Goal: Information Seeking & Learning: Stay updated

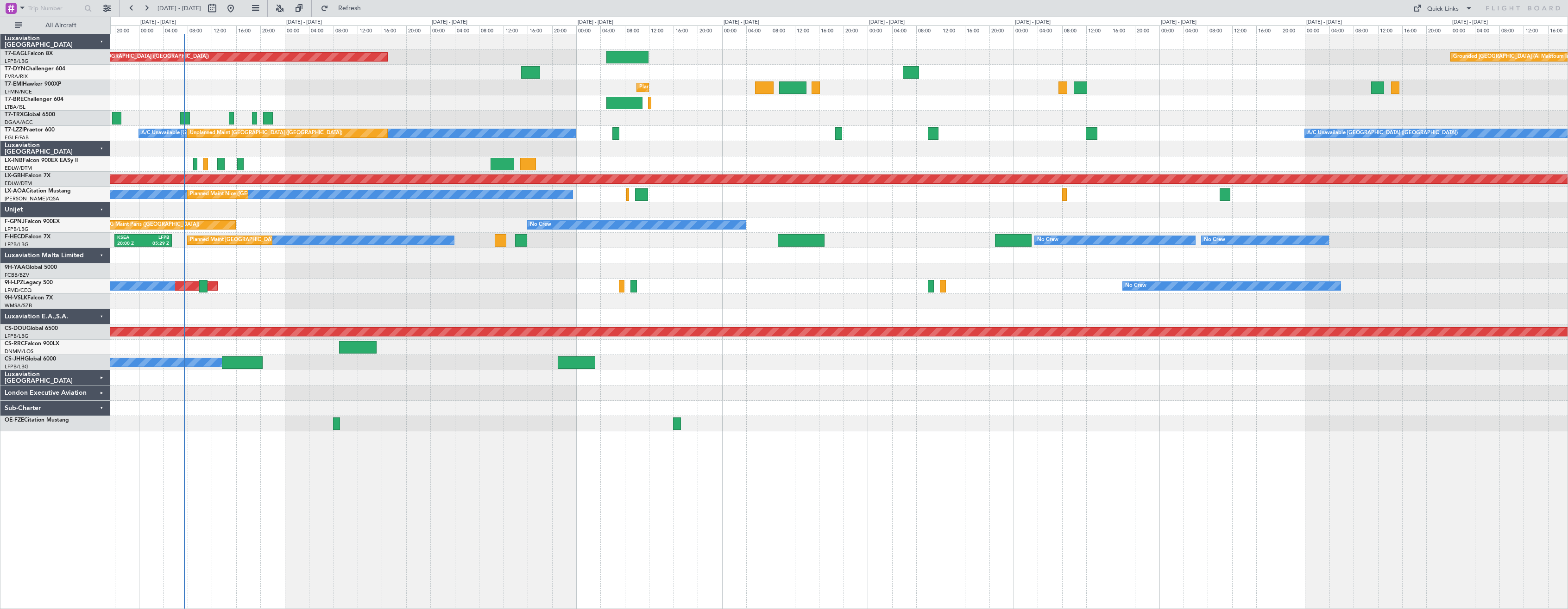
click at [699, 266] on div at bounding box center [839, 271] width 1457 height 15
click at [427, 290] on div "No Crew [GEOGRAPHIC_DATA] ([GEOGRAPHIC_DATA]) No Crew" at bounding box center [839, 286] width 1457 height 15
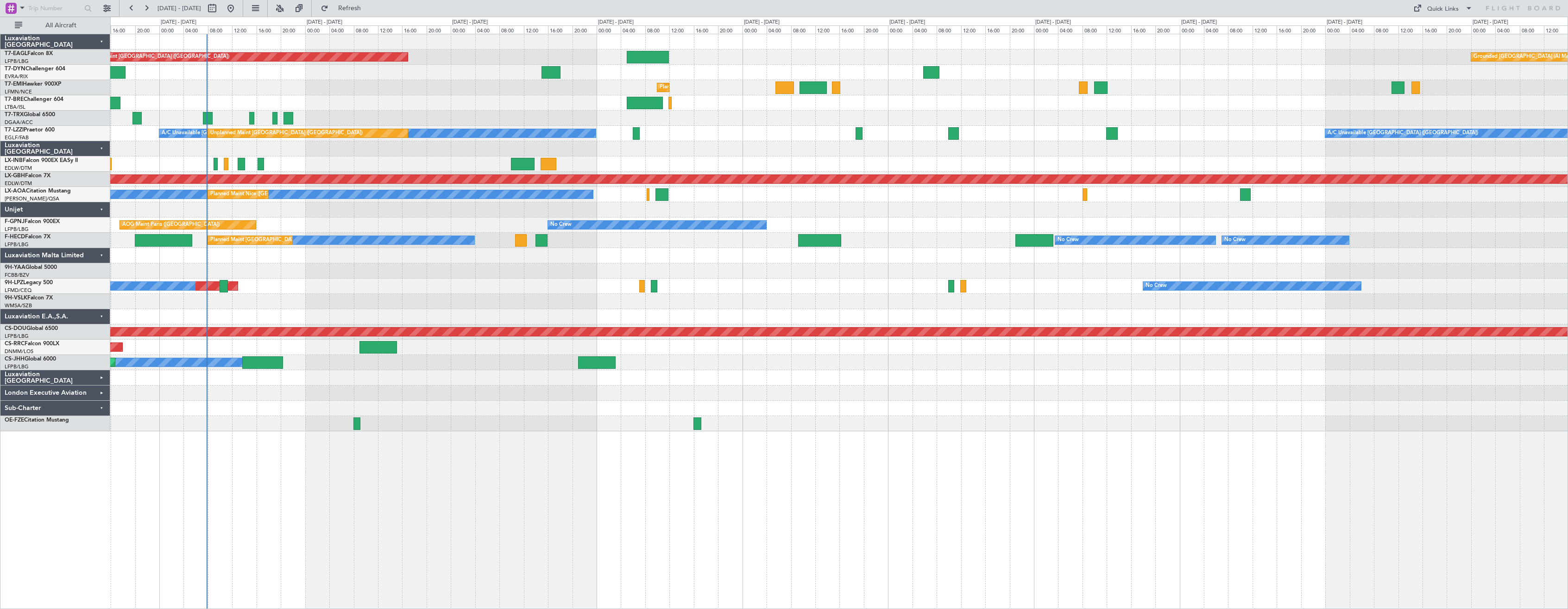
click at [363, 282] on div "Unplanned Maint [GEOGRAPHIC_DATA] ([GEOGRAPHIC_DATA]) Grounded [GEOGRAPHIC_DATA…" at bounding box center [839, 232] width 1457 height 397
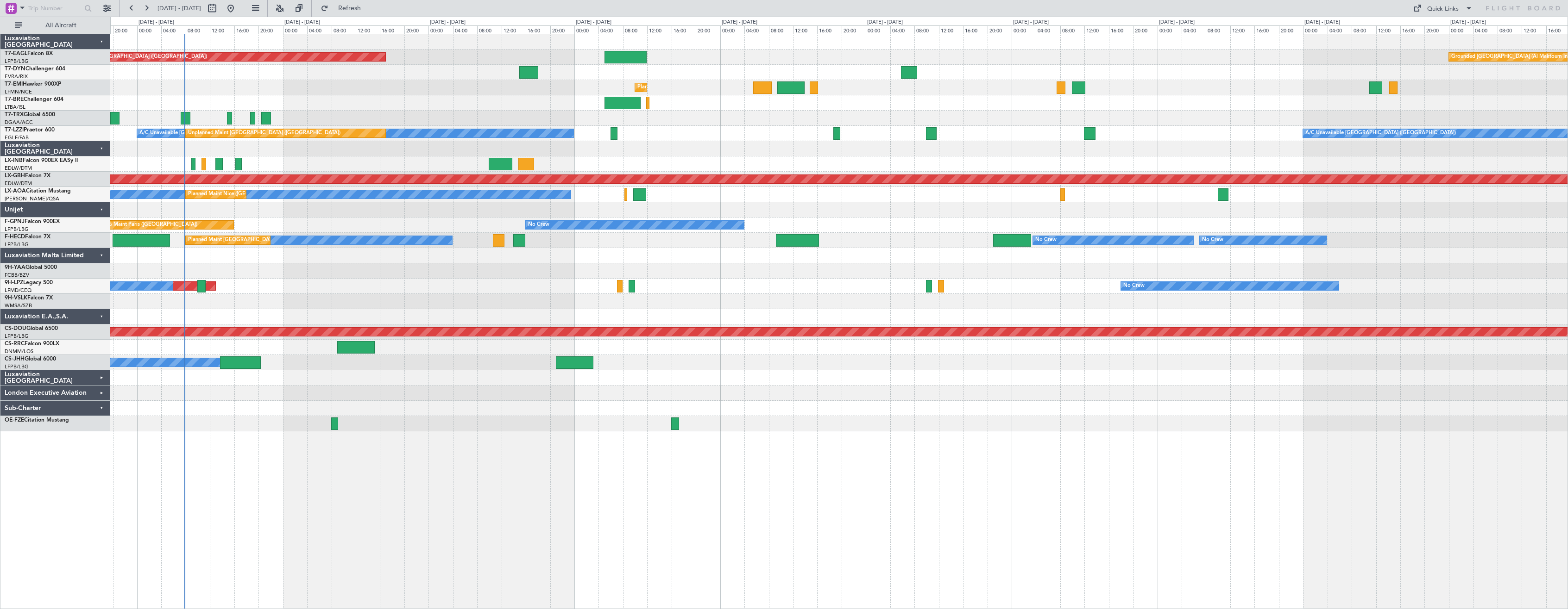
click at [537, 215] on div at bounding box center [839, 210] width 1457 height 15
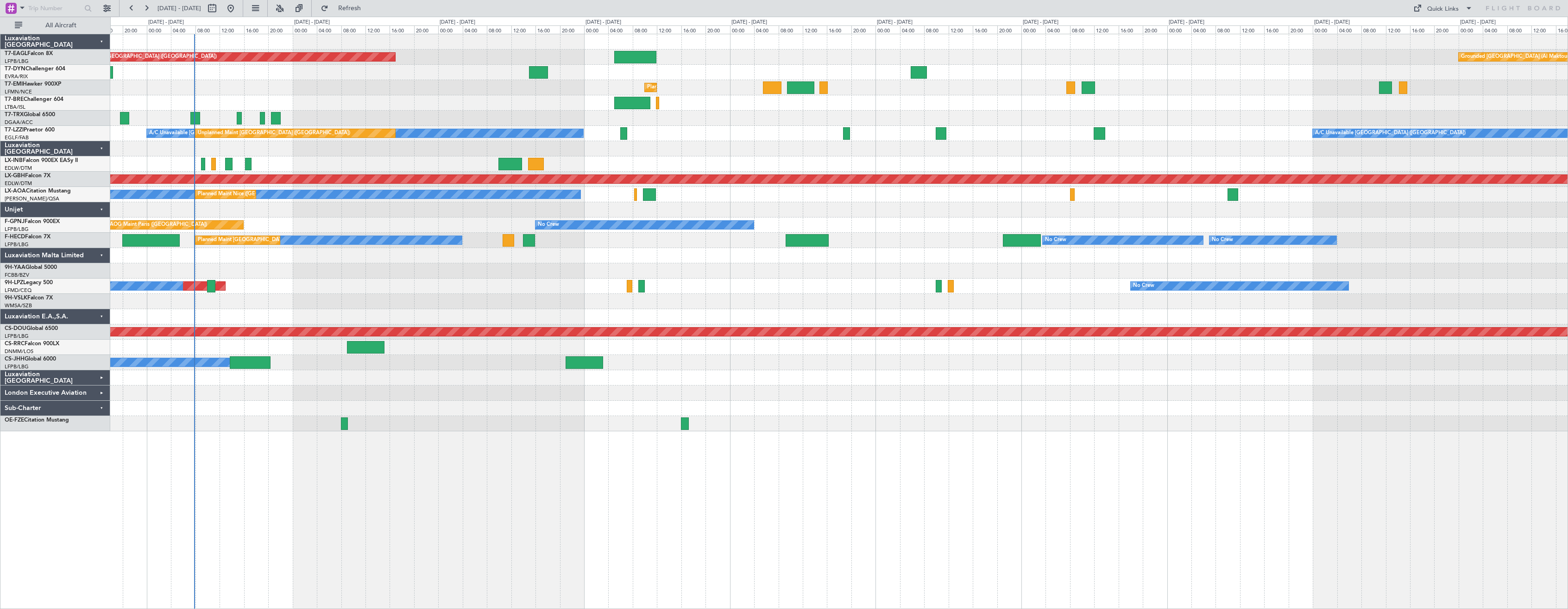
click at [542, 221] on div "Unplanned Maint [GEOGRAPHIC_DATA] ([GEOGRAPHIC_DATA]) Grounded [GEOGRAPHIC_DATA…" at bounding box center [839, 232] width 1457 height 397
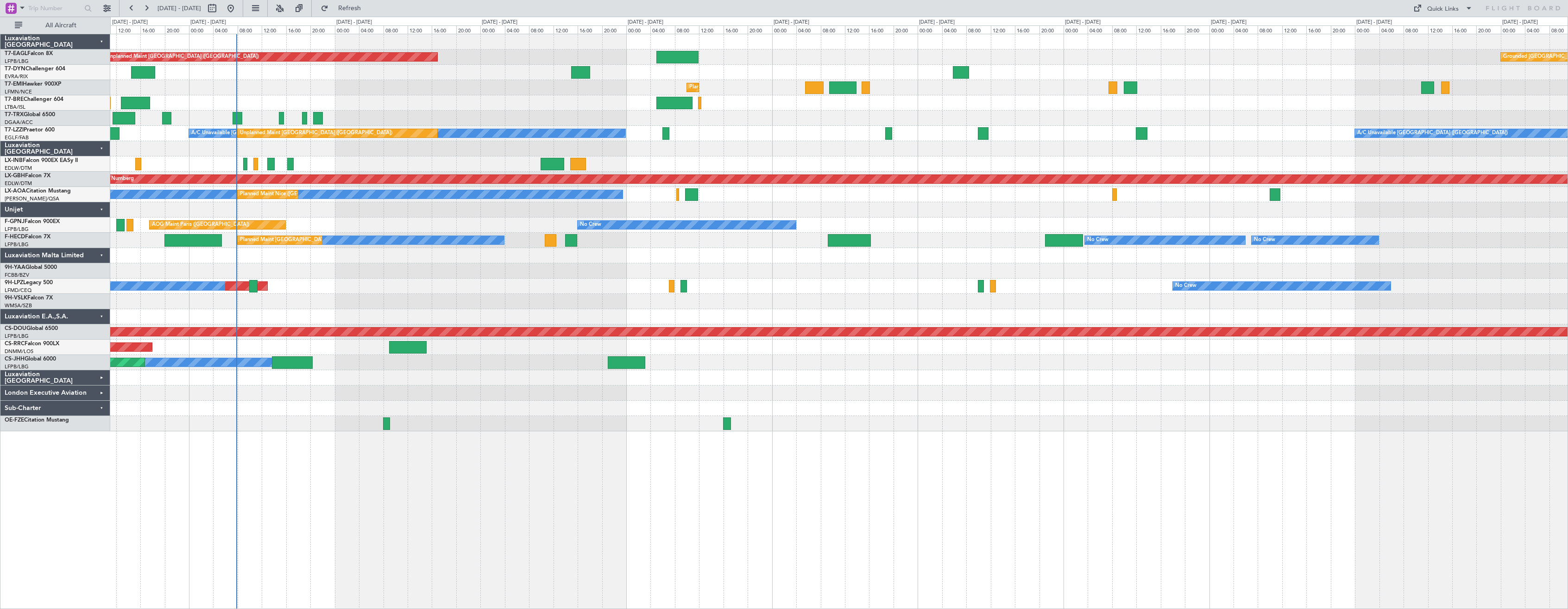
click at [519, 221] on div "No Crew AOG Maint [GEOGRAPHIC_DATA] ([GEOGRAPHIC_DATA]) No Crew" at bounding box center [839, 225] width 1457 height 15
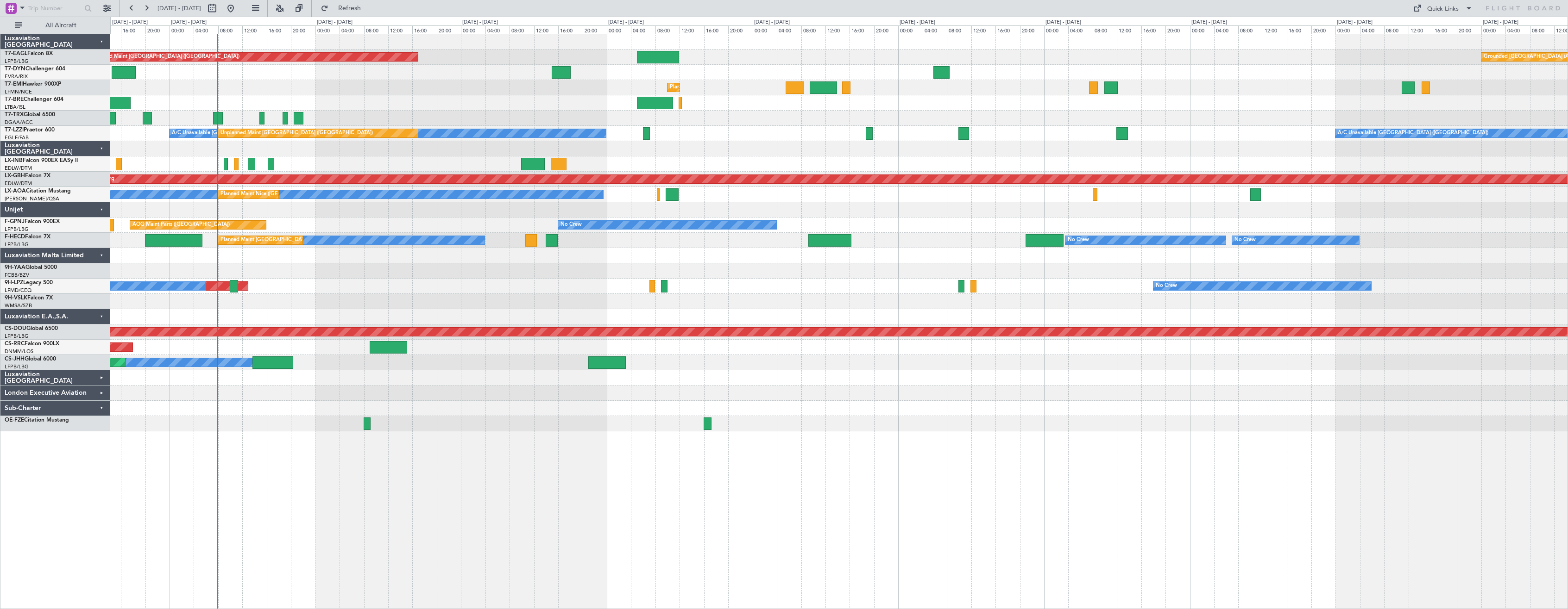
click at [488, 224] on div "No Crew AOG Maint [GEOGRAPHIC_DATA] ([GEOGRAPHIC_DATA]) No Crew" at bounding box center [839, 225] width 1457 height 15
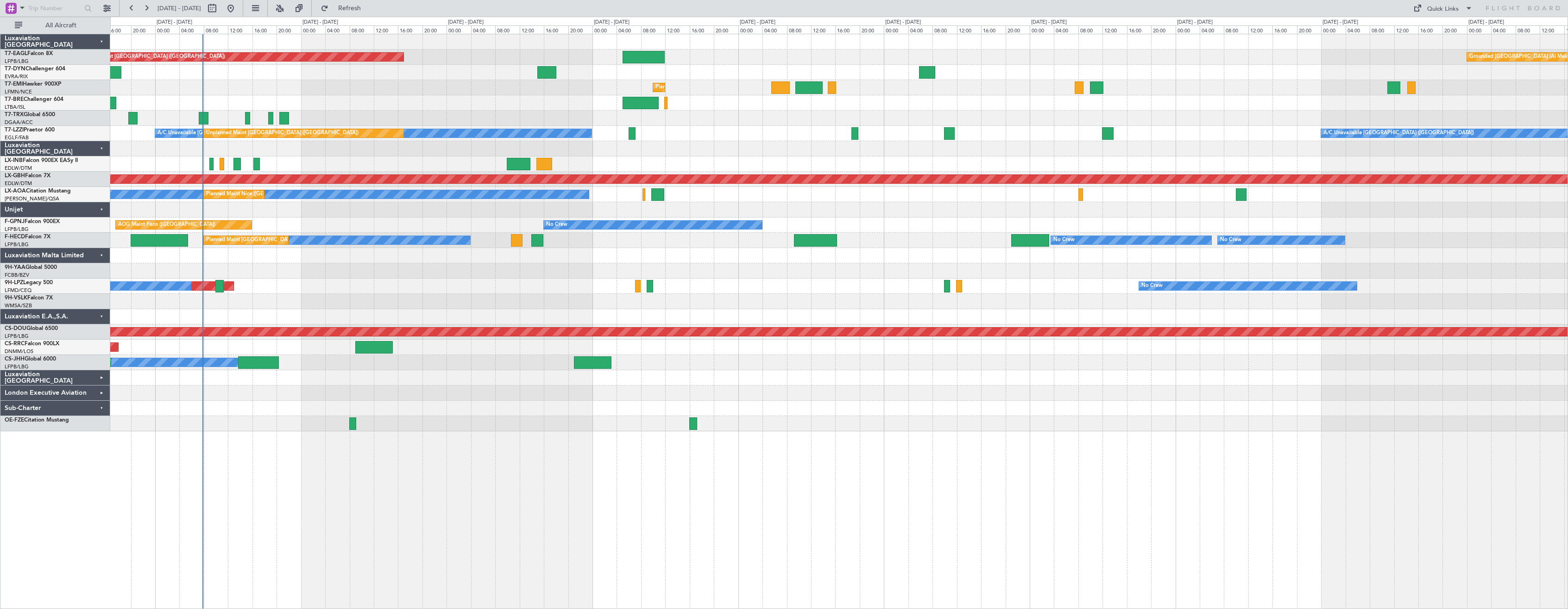
click at [270, 417] on div at bounding box center [839, 423] width 1457 height 15
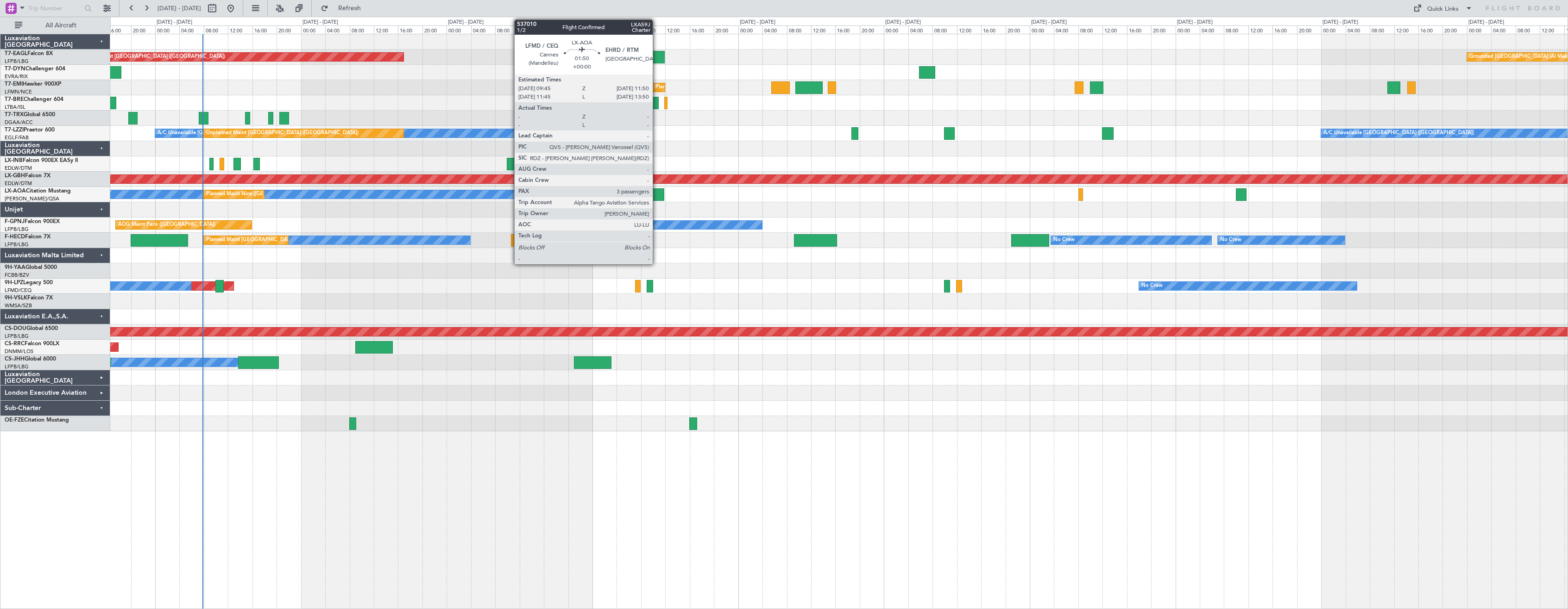
click at [657, 195] on div at bounding box center [657, 195] width 13 height 13
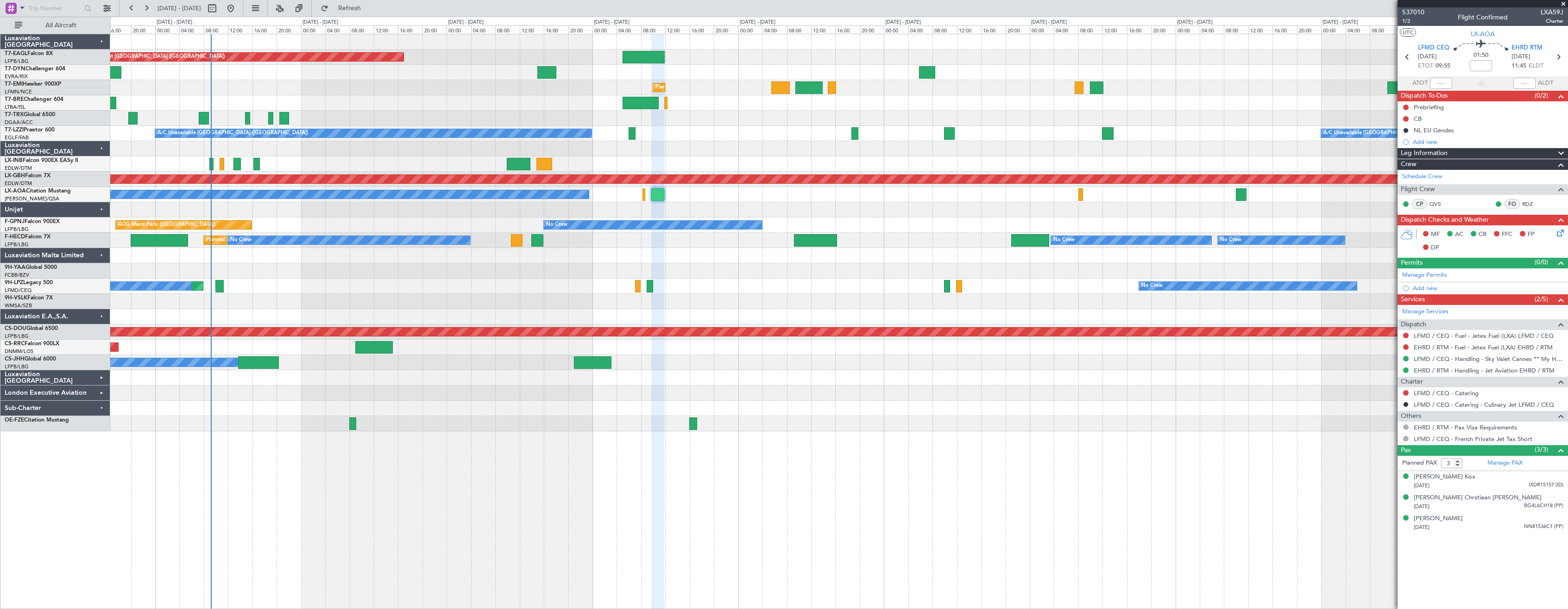
click at [406, 113] on div "A/C Booked A/C Booked" at bounding box center [839, 118] width 1457 height 15
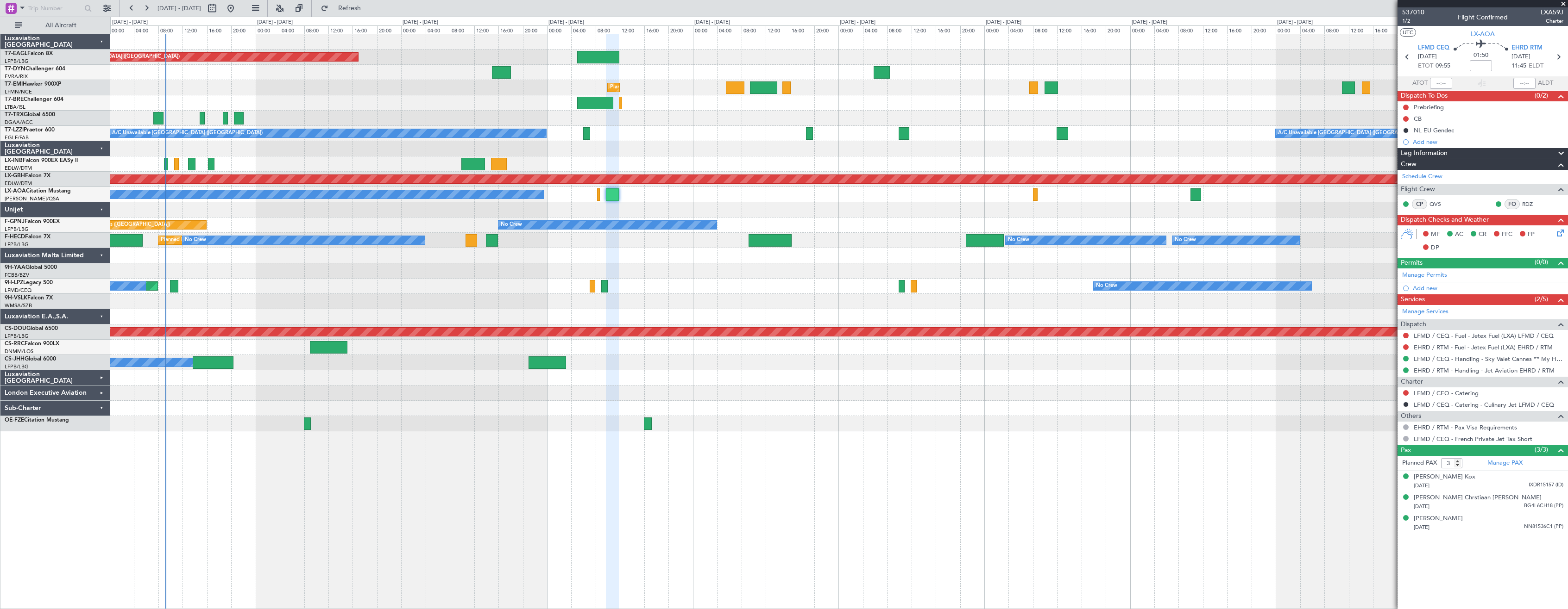
click at [372, 101] on div at bounding box center [839, 103] width 1457 height 15
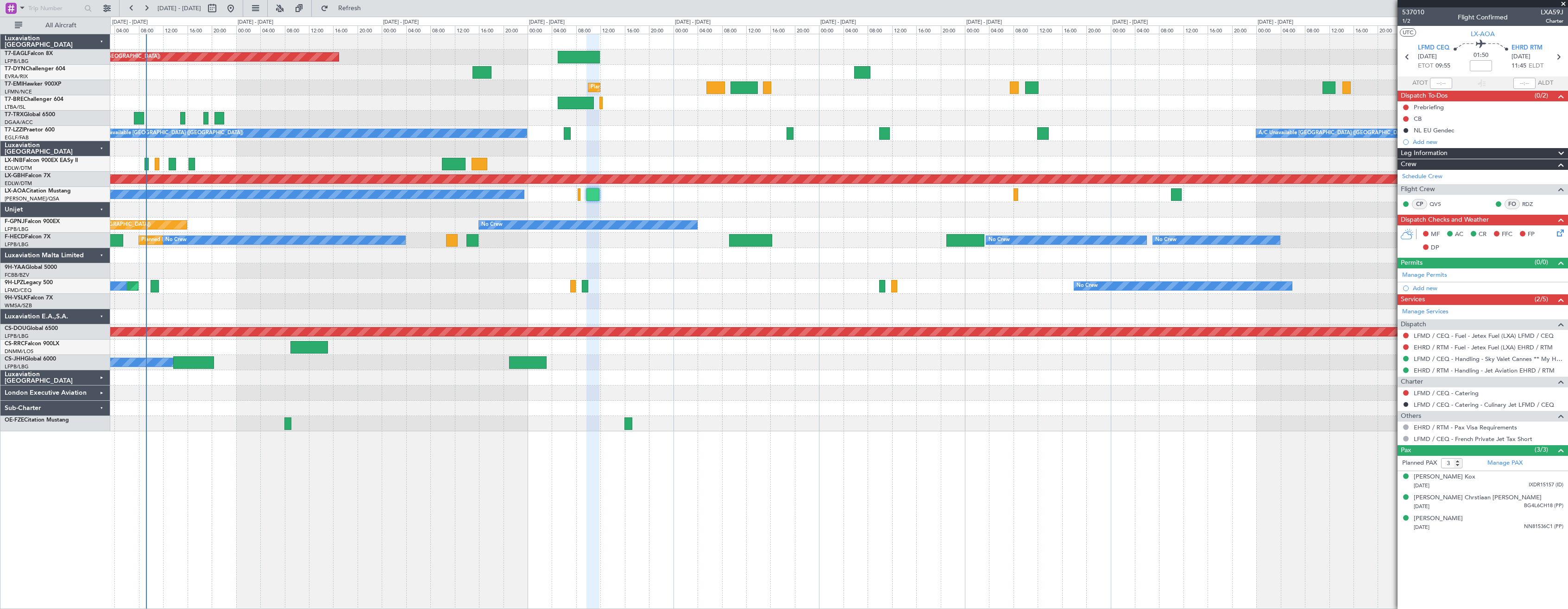
click at [368, 95] on div "Planned Maint [GEOGRAPHIC_DATA]" at bounding box center [839, 88] width 1457 height 15
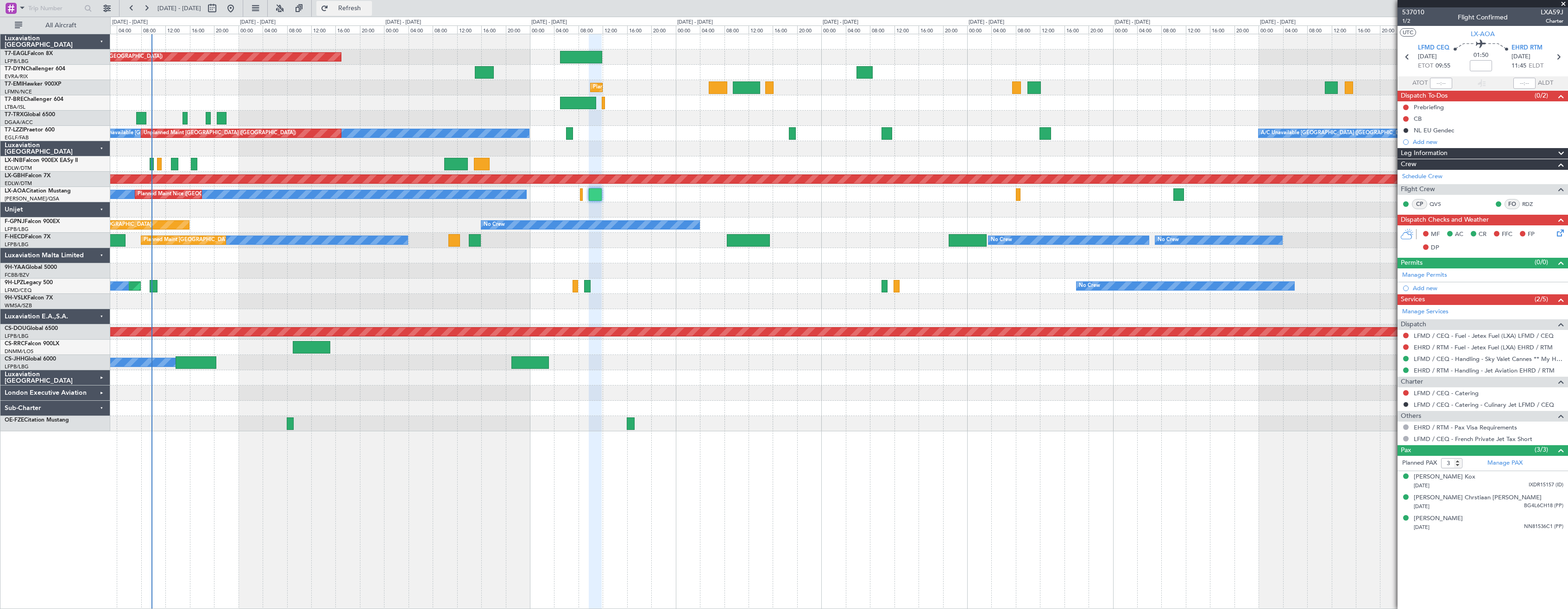
click at [364, 11] on span "Refresh" at bounding box center [350, 8] width 39 height 7
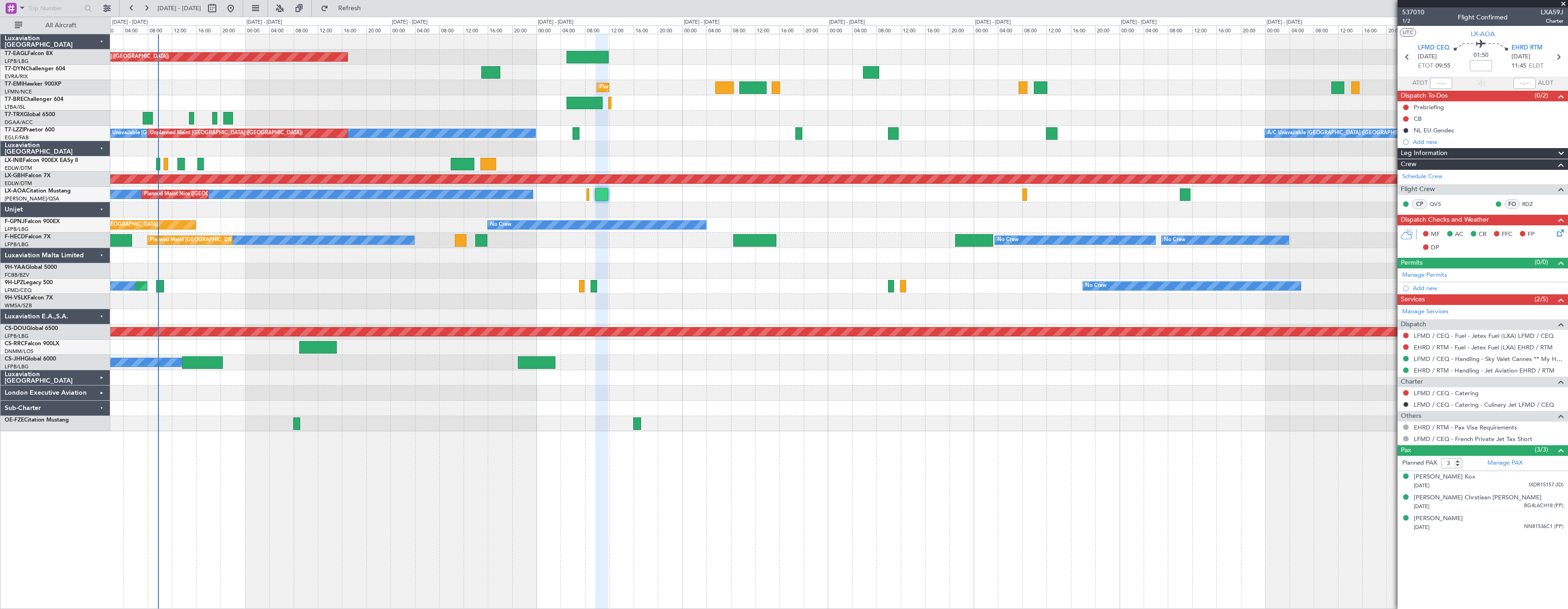
click at [802, 296] on div "Grounded [GEOGRAPHIC_DATA] (Al Maktoum Intl) Unplanned Maint [GEOGRAPHIC_DATA] …" at bounding box center [839, 232] width 1457 height 397
